Goal: Task Accomplishment & Management: Complete application form

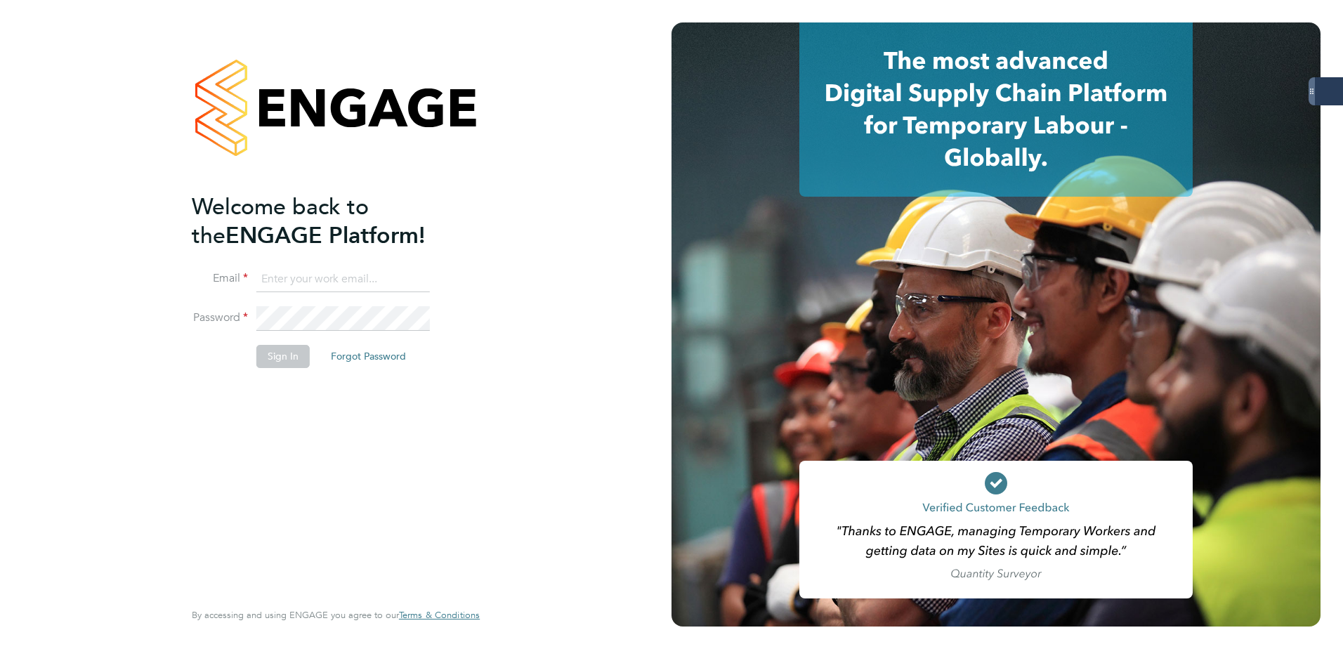
type input "amy.dhawan@servicecare.org.uk"
click at [272, 358] on button "Sign In" at bounding box center [282, 356] width 53 height 22
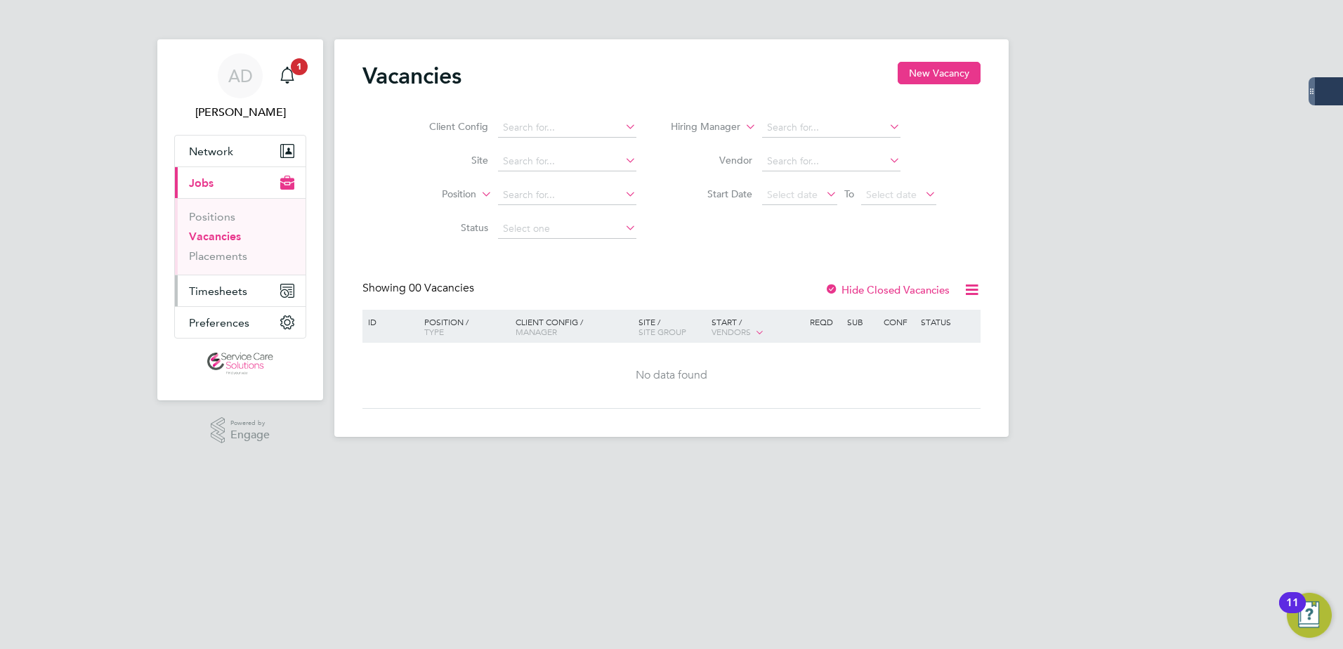
click at [223, 287] on span "Timesheets" at bounding box center [218, 291] width 58 height 13
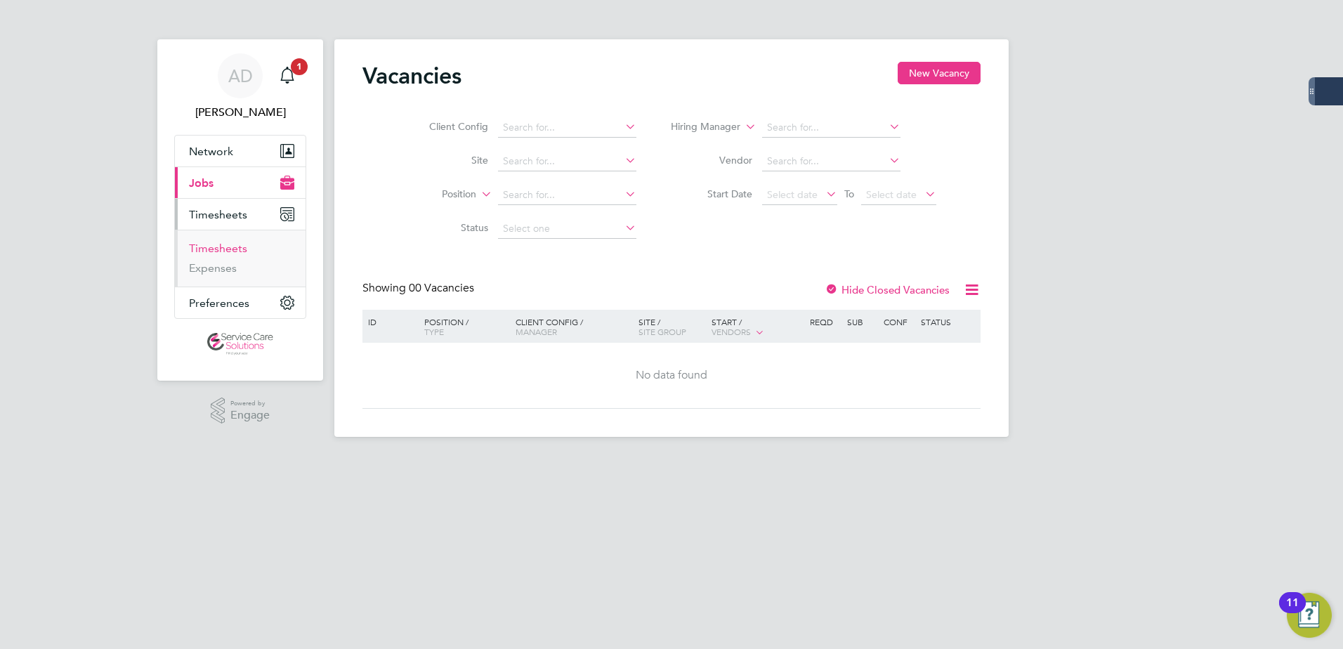
click at [236, 244] on link "Timesheets" at bounding box center [218, 248] width 58 height 13
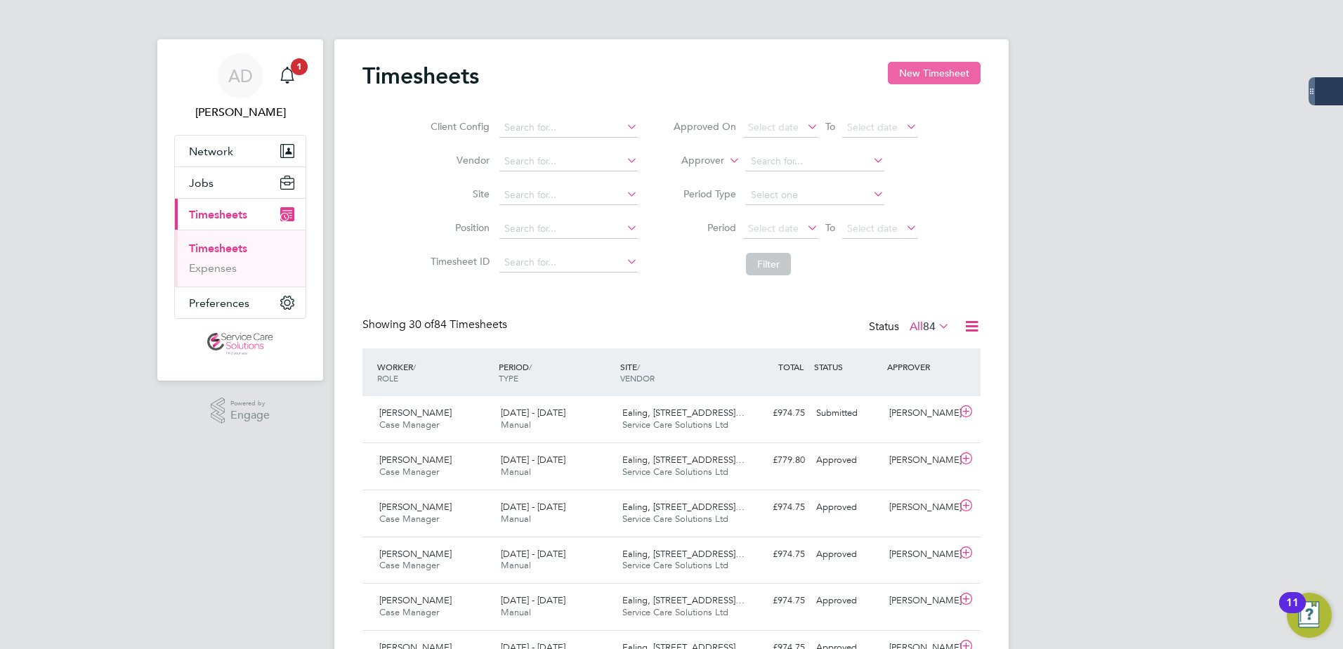
click at [918, 83] on button "New Timesheet" at bounding box center [934, 73] width 93 height 22
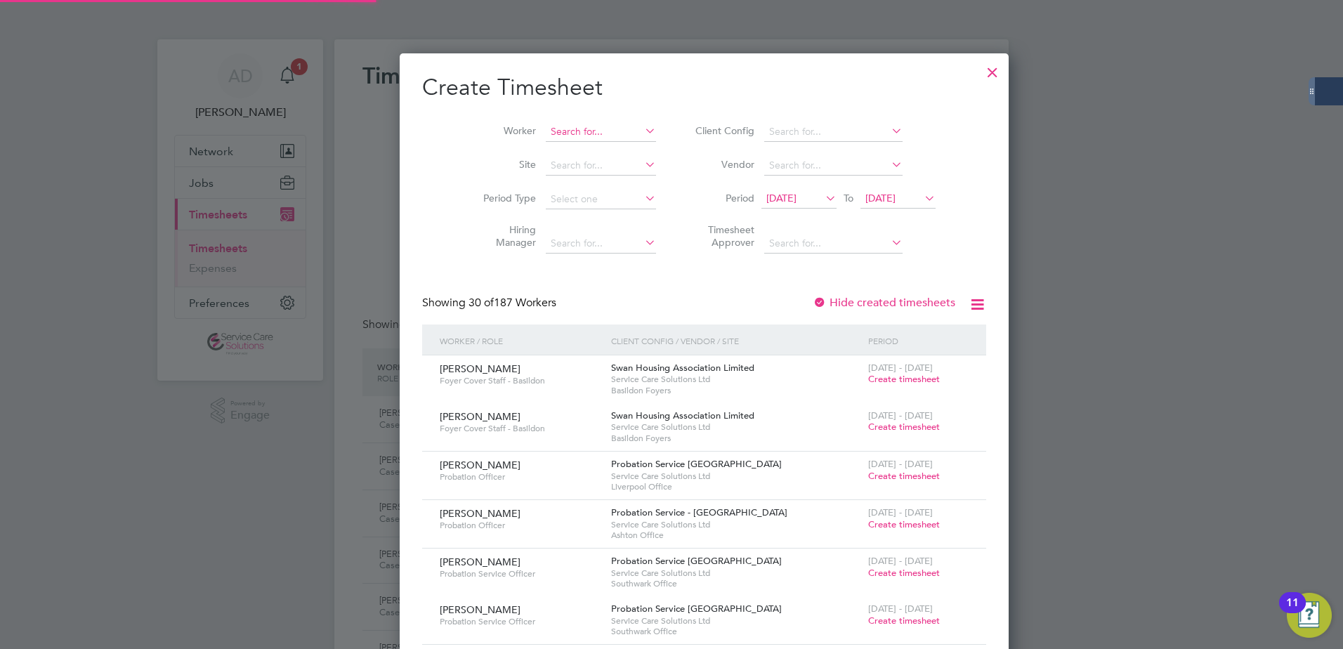
click at [567, 134] on input at bounding box center [601, 132] width 110 height 20
type input "amir"
click at [546, 161] on input at bounding box center [601, 166] width 110 height 20
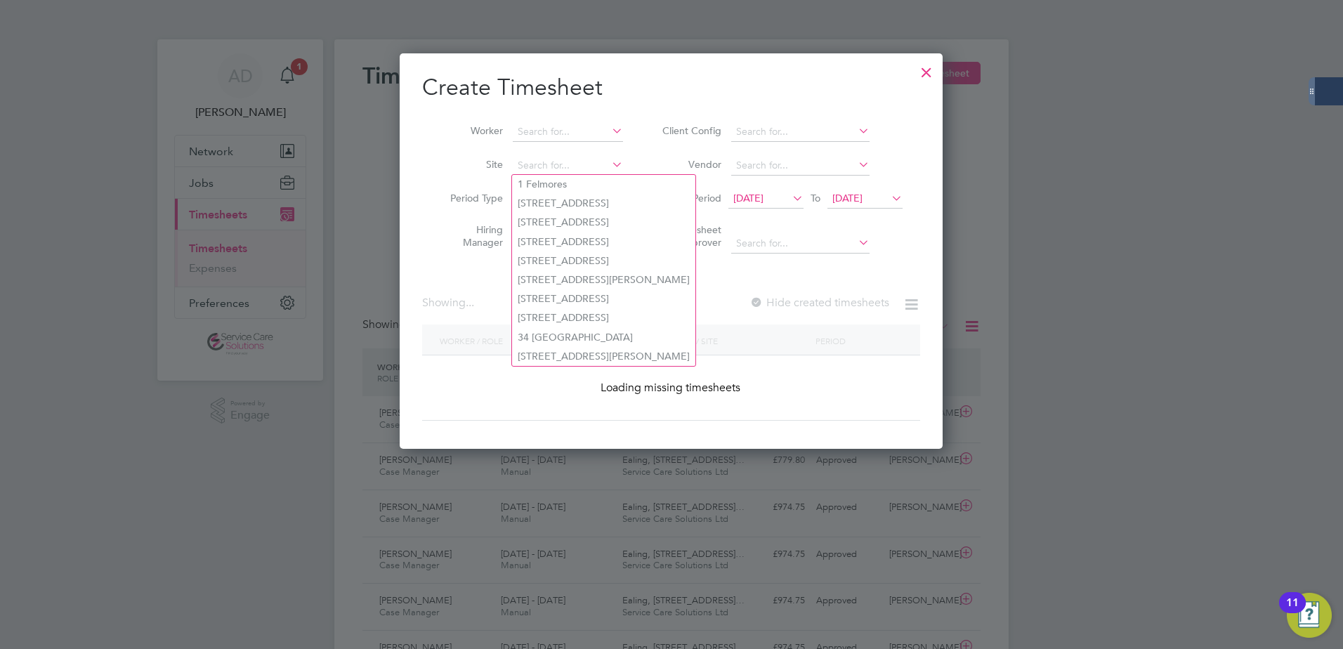
click at [544, 150] on li "Site" at bounding box center [531, 166] width 219 height 34
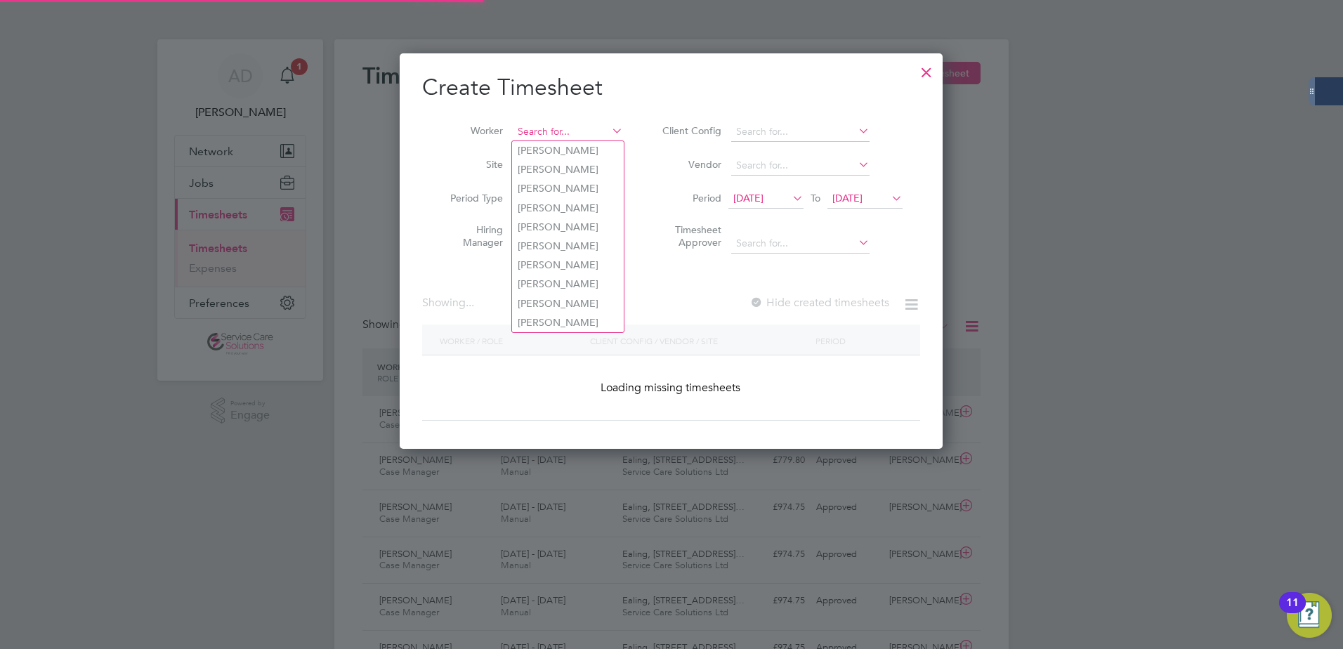
click at [545, 131] on input at bounding box center [568, 132] width 110 height 20
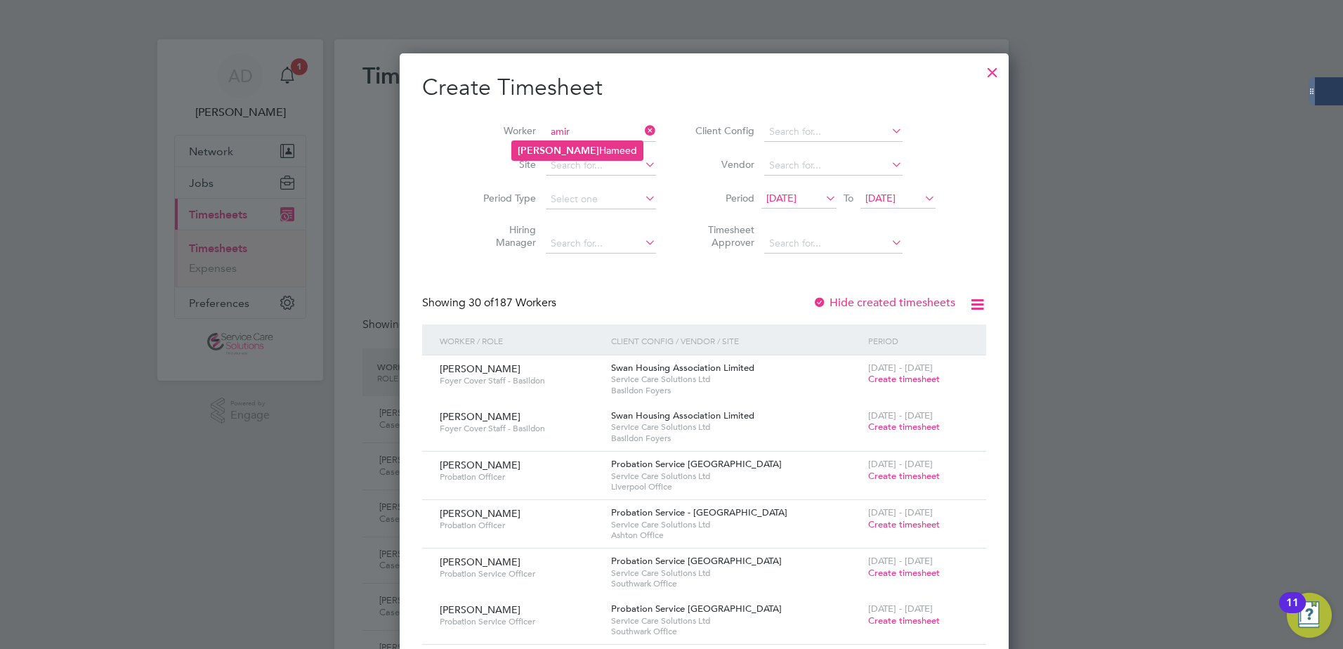
click at [544, 145] on li "[PERSON_NAME]" at bounding box center [577, 150] width 131 height 19
type input "[PERSON_NAME]"
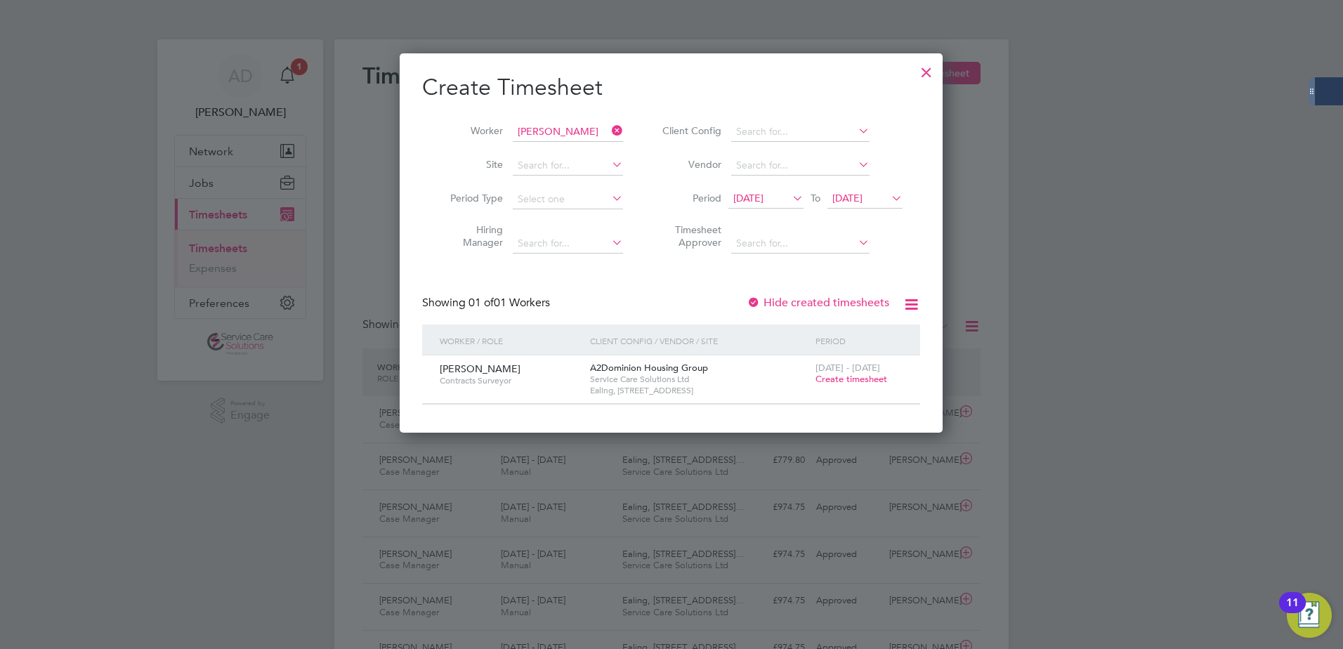
click at [841, 382] on span "Create timesheet" at bounding box center [852, 379] width 72 height 12
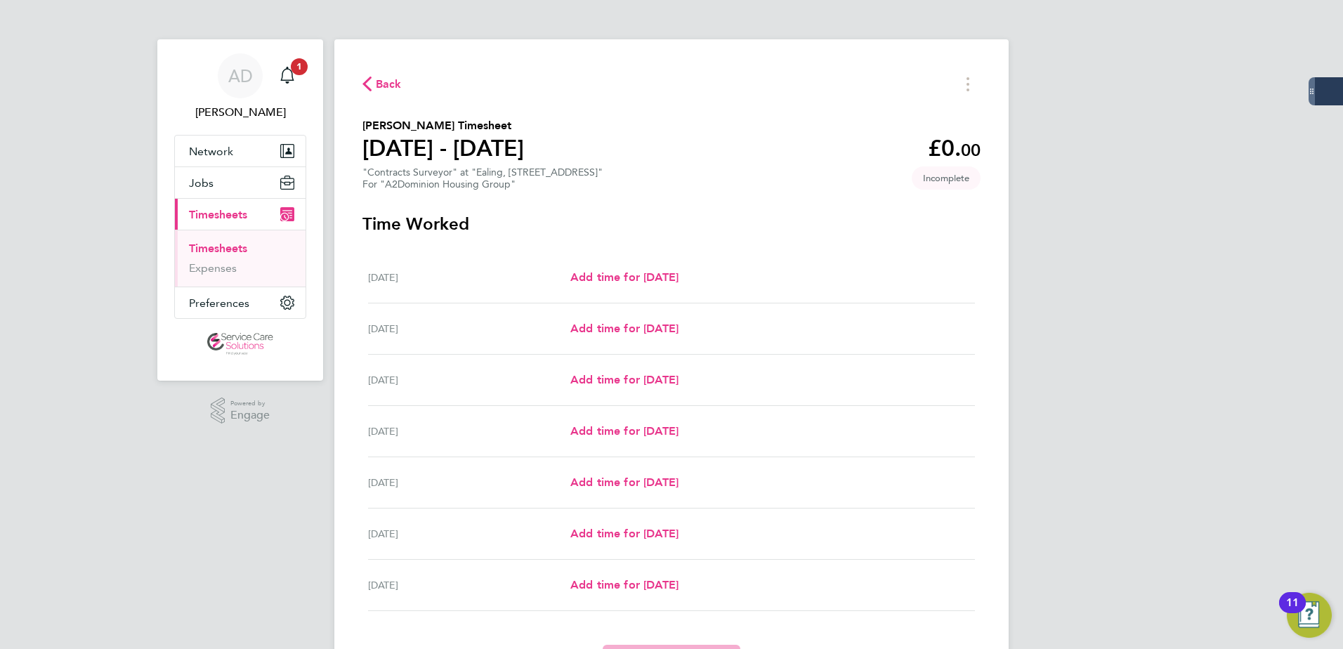
click at [377, 85] on span "Back" at bounding box center [389, 84] width 26 height 17
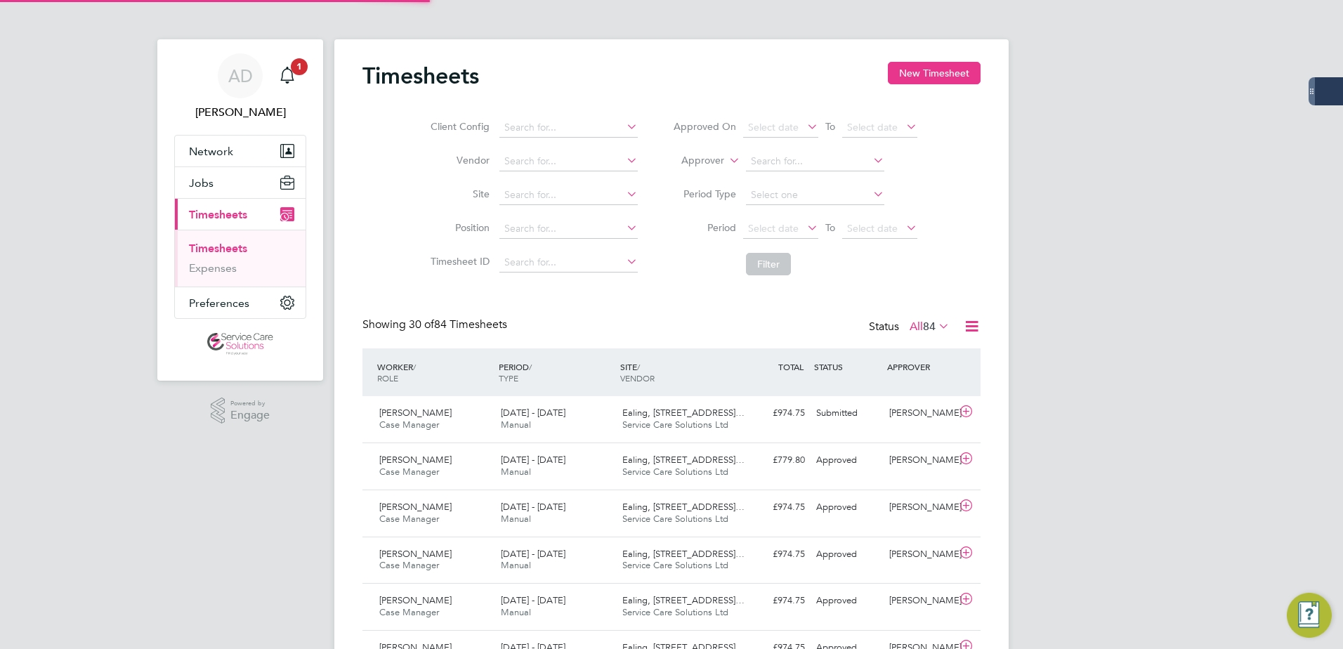
scroll to position [36, 122]
click at [233, 396] on div ".st0{fill:#C0C1C2;} Powered by Engage" at bounding box center [240, 411] width 166 height 60
